Goal: Transaction & Acquisition: Purchase product/service

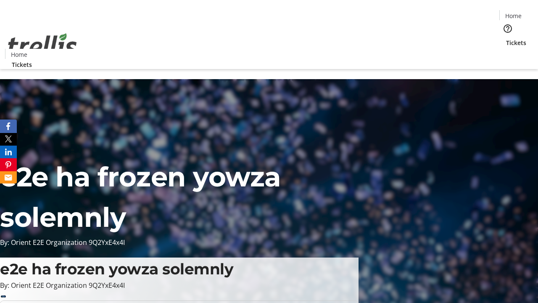
click at [506, 38] on span "Tickets" at bounding box center [516, 42] width 20 height 9
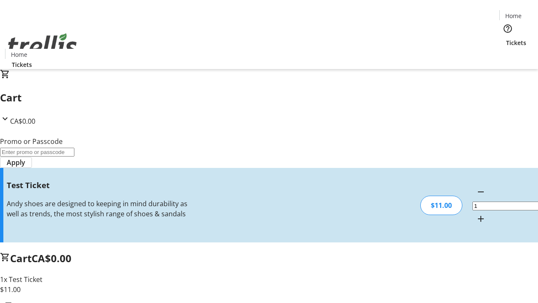
type input "UNLOCK"
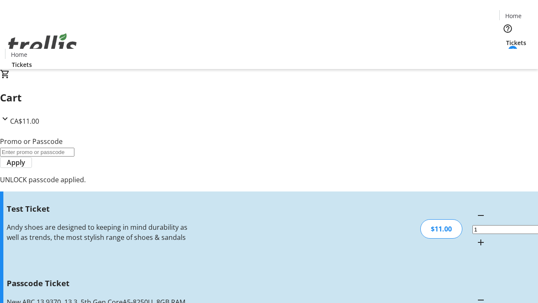
type input "5"
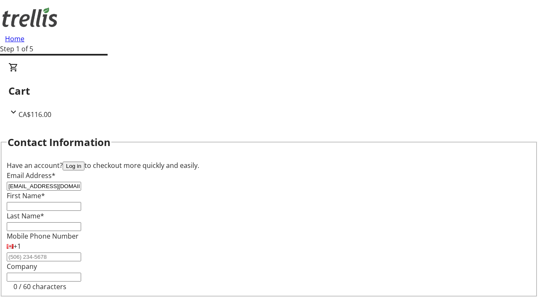
type input "[EMAIL_ADDRESS][DOMAIN_NAME]"
type input "Tyra"
type input "[PERSON_NAME]"
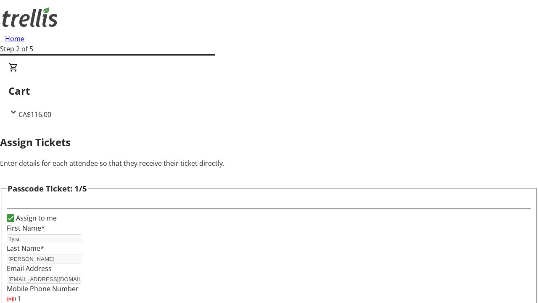
type input "[PERSON_NAME]"
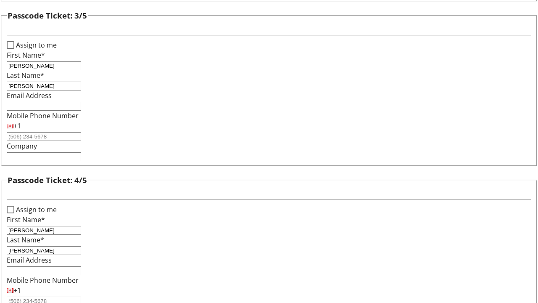
type input "[PERSON_NAME]"
checkbox input "true"
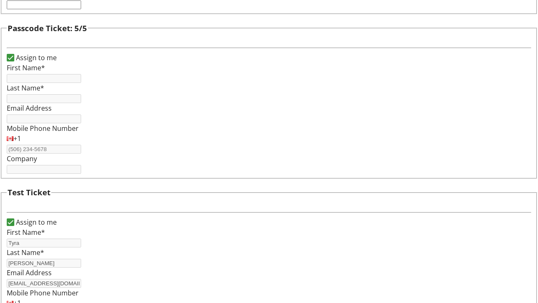
type input "Tyra"
type input "[PERSON_NAME]"
type input "[EMAIL_ADDRESS][DOMAIN_NAME]"
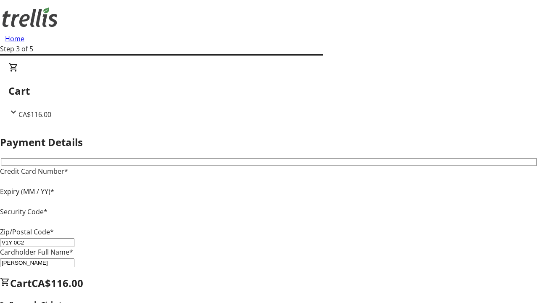
type input "V1Y 0C2"
